Goal: Task Accomplishment & Management: Manage account settings

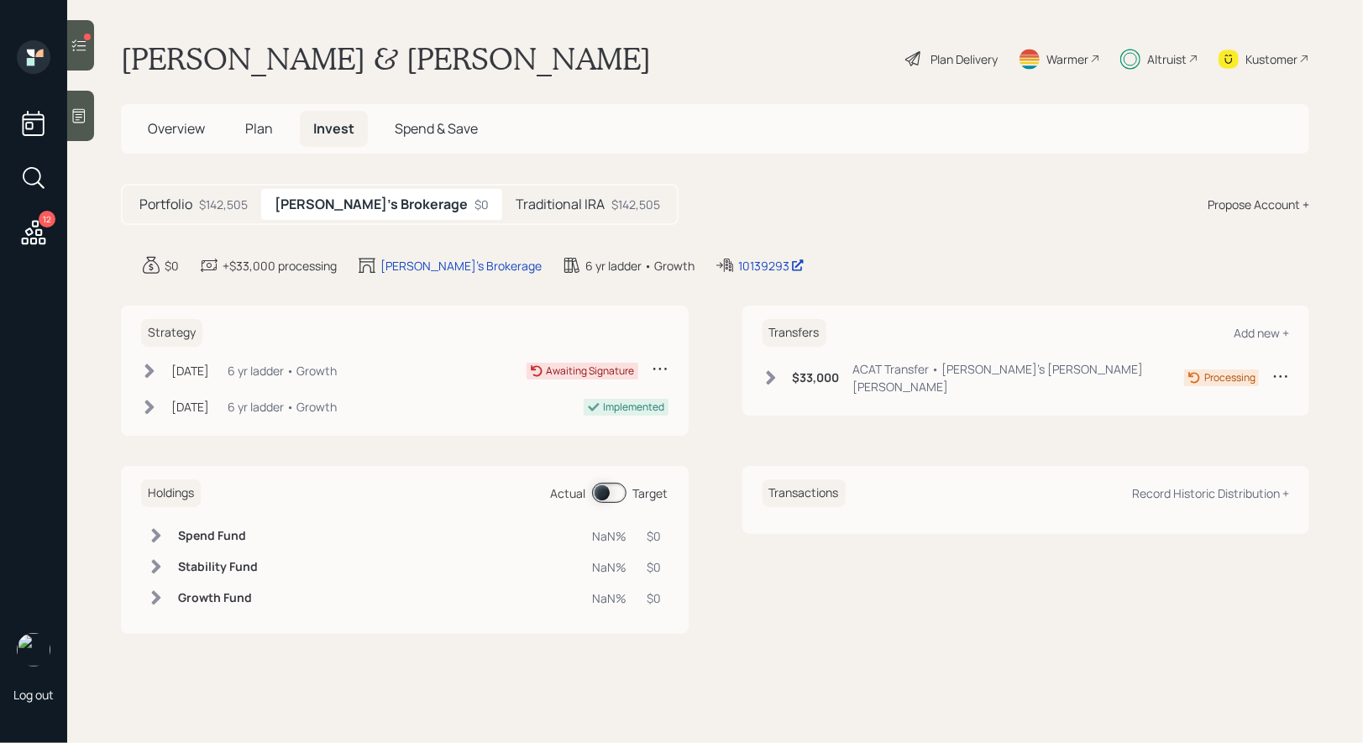
click at [605, 489] on span at bounding box center [609, 493] width 34 height 20
click at [152, 365] on icon at bounding box center [149, 371] width 17 height 17
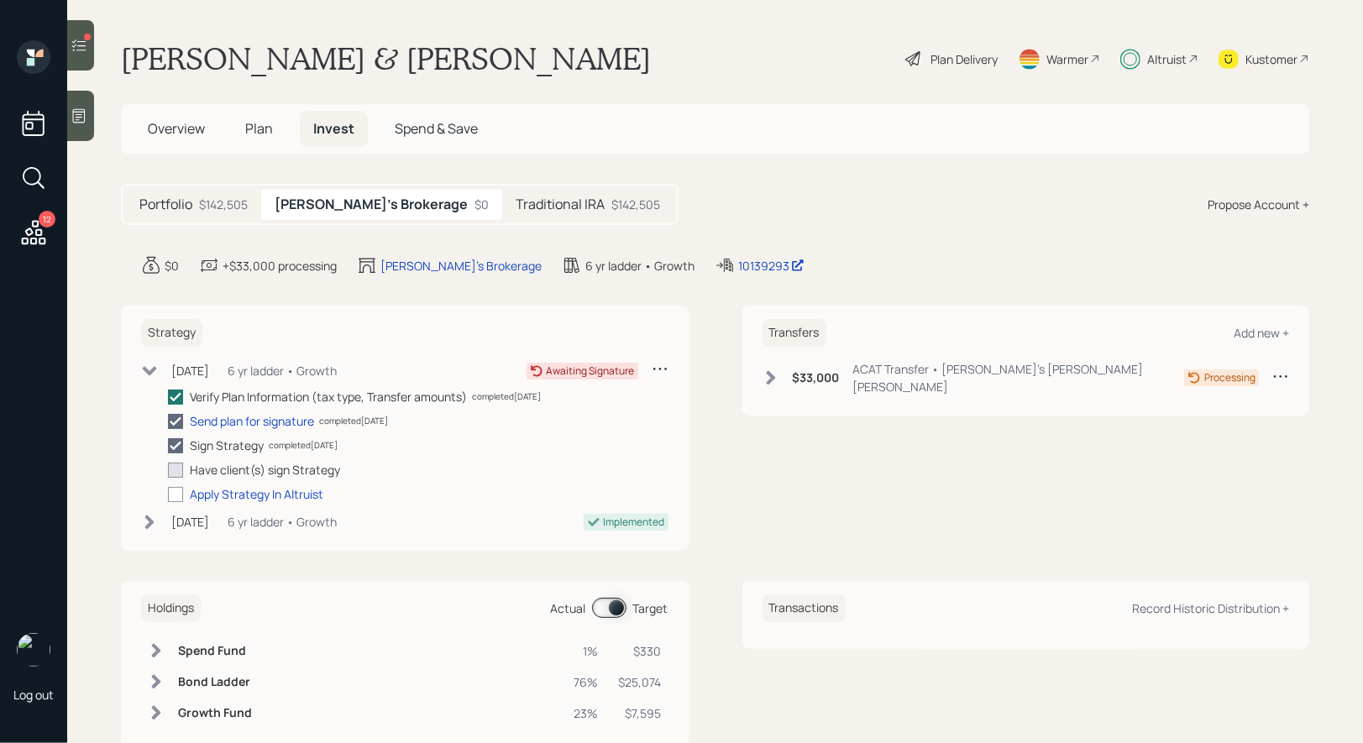
click at [77, 46] on icon at bounding box center [79, 45] width 17 height 17
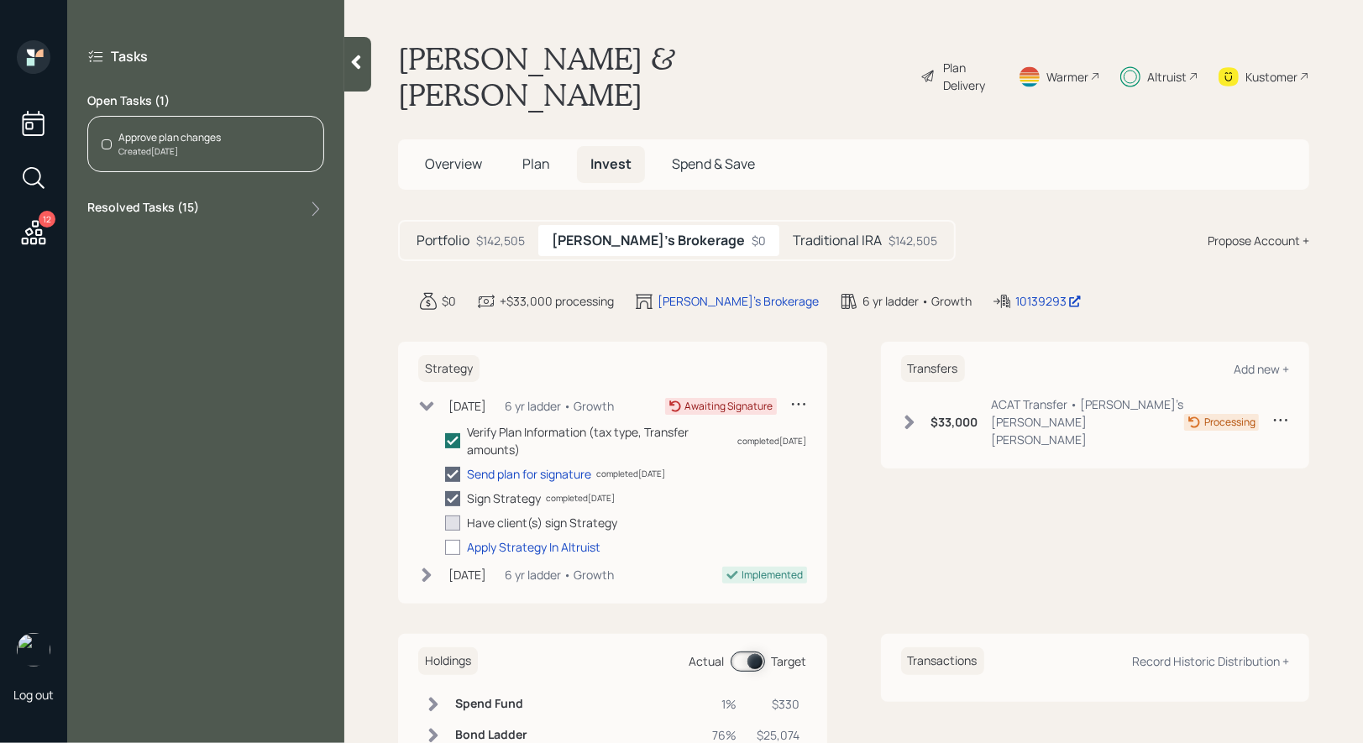
click at [192, 138] on div "Approve plan changes" at bounding box center [169, 137] width 102 height 15
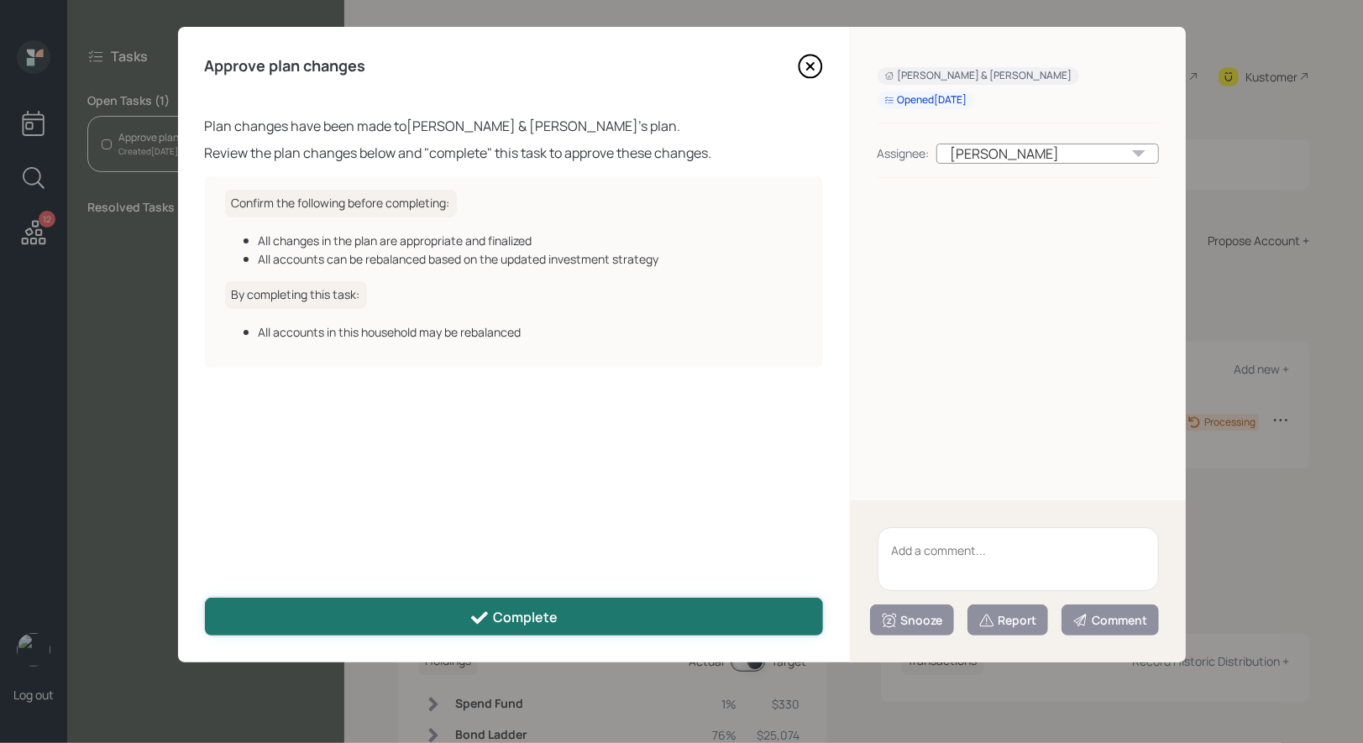
click at [524, 612] on div "Complete" at bounding box center [513, 618] width 88 height 20
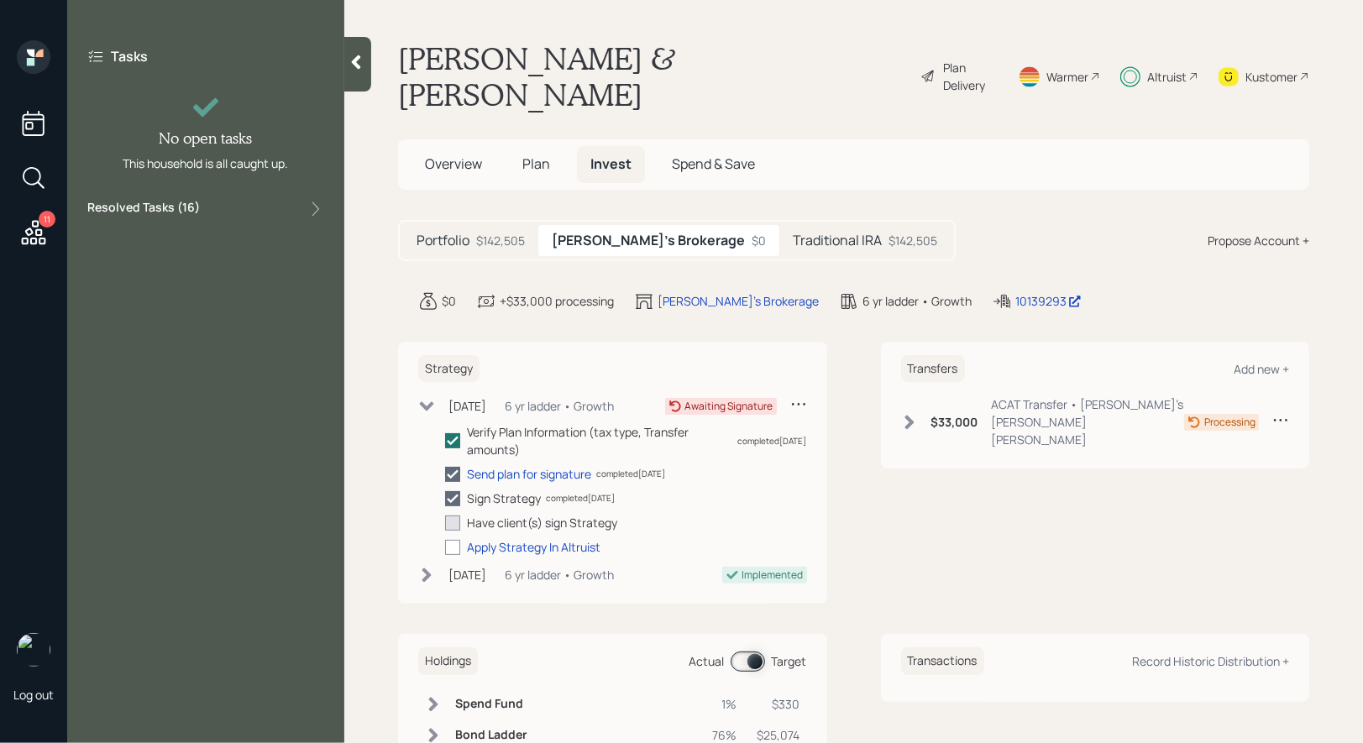
scroll to position [62, 0]
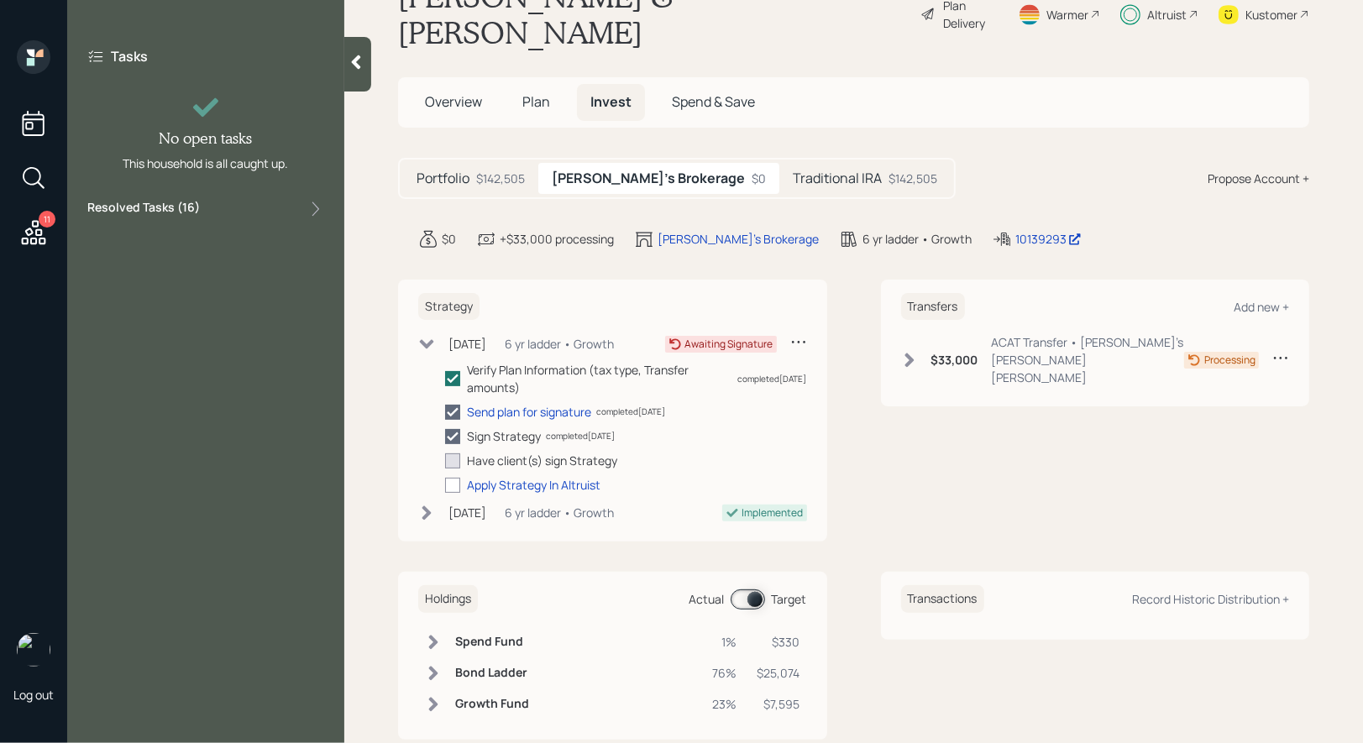
click at [36, 227] on icon at bounding box center [34, 232] width 24 height 24
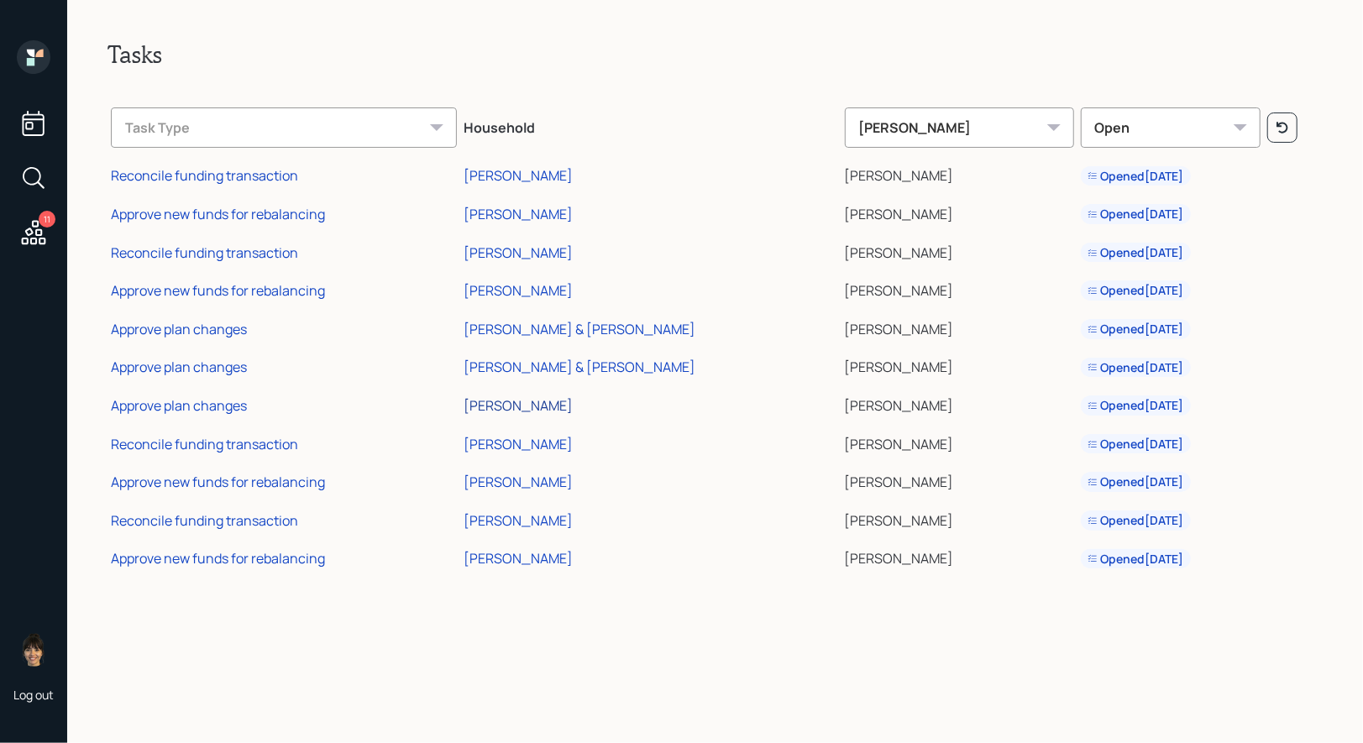
click at [540, 404] on div "[PERSON_NAME]" at bounding box center [517, 405] width 109 height 18
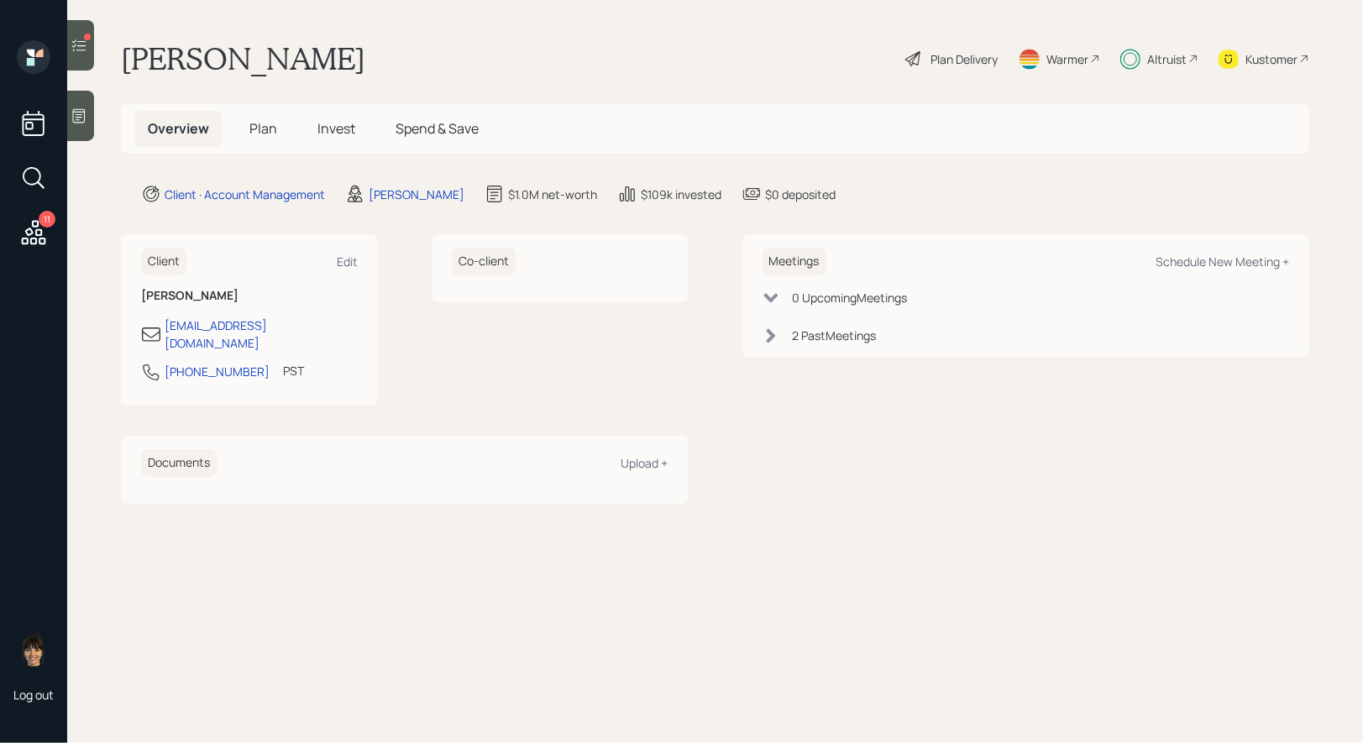
click at [76, 27] on div at bounding box center [80, 45] width 27 height 50
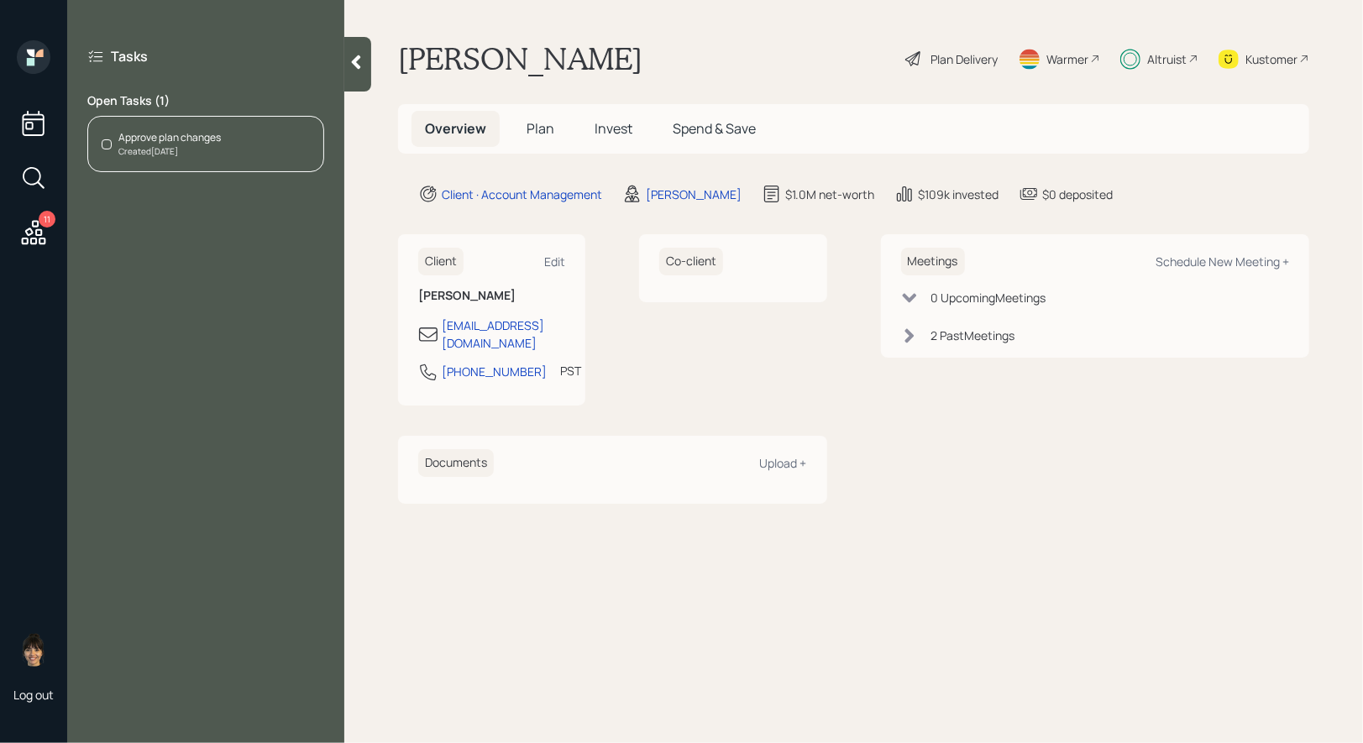
click at [151, 154] on div "Created [DATE]" at bounding box center [169, 151] width 102 height 13
